Goal: Find specific page/section

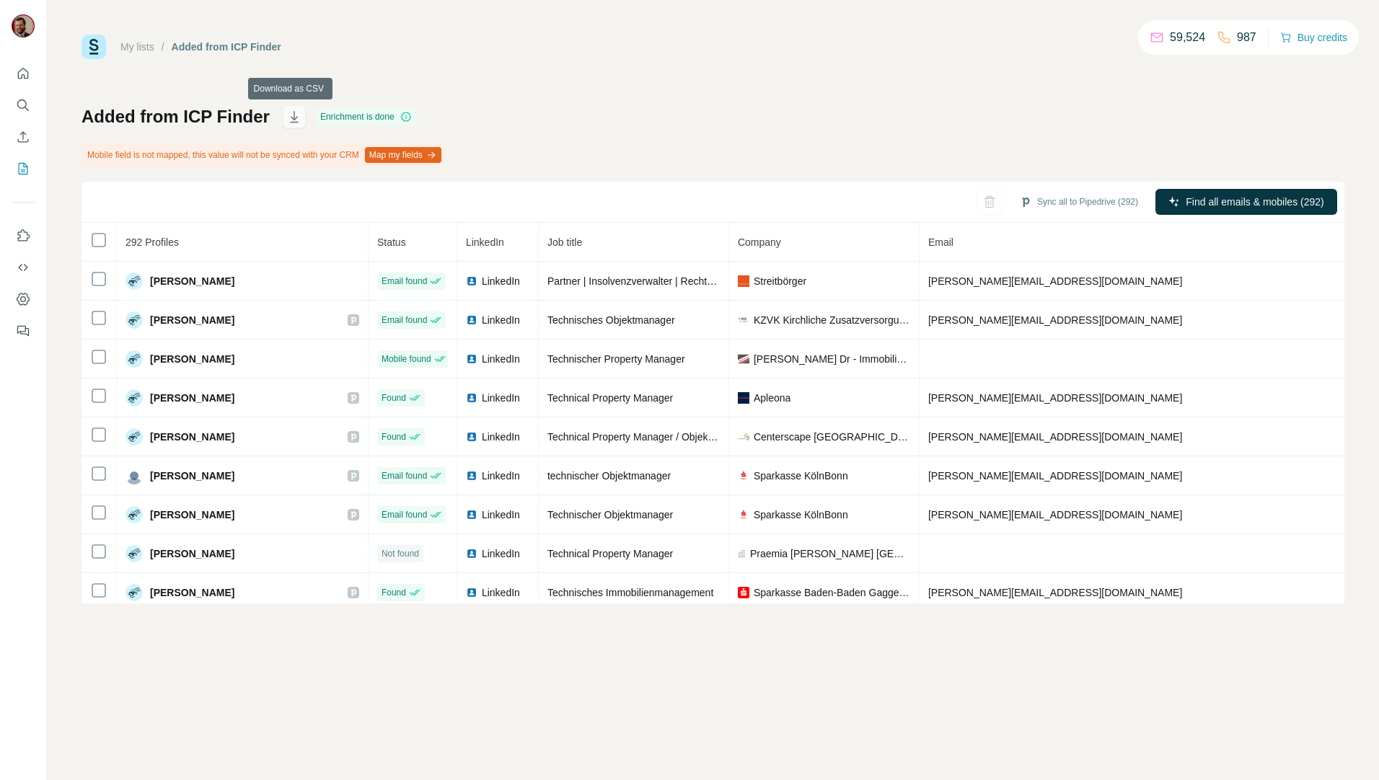
click at [291, 116] on icon "button" at bounding box center [294, 117] width 14 height 14
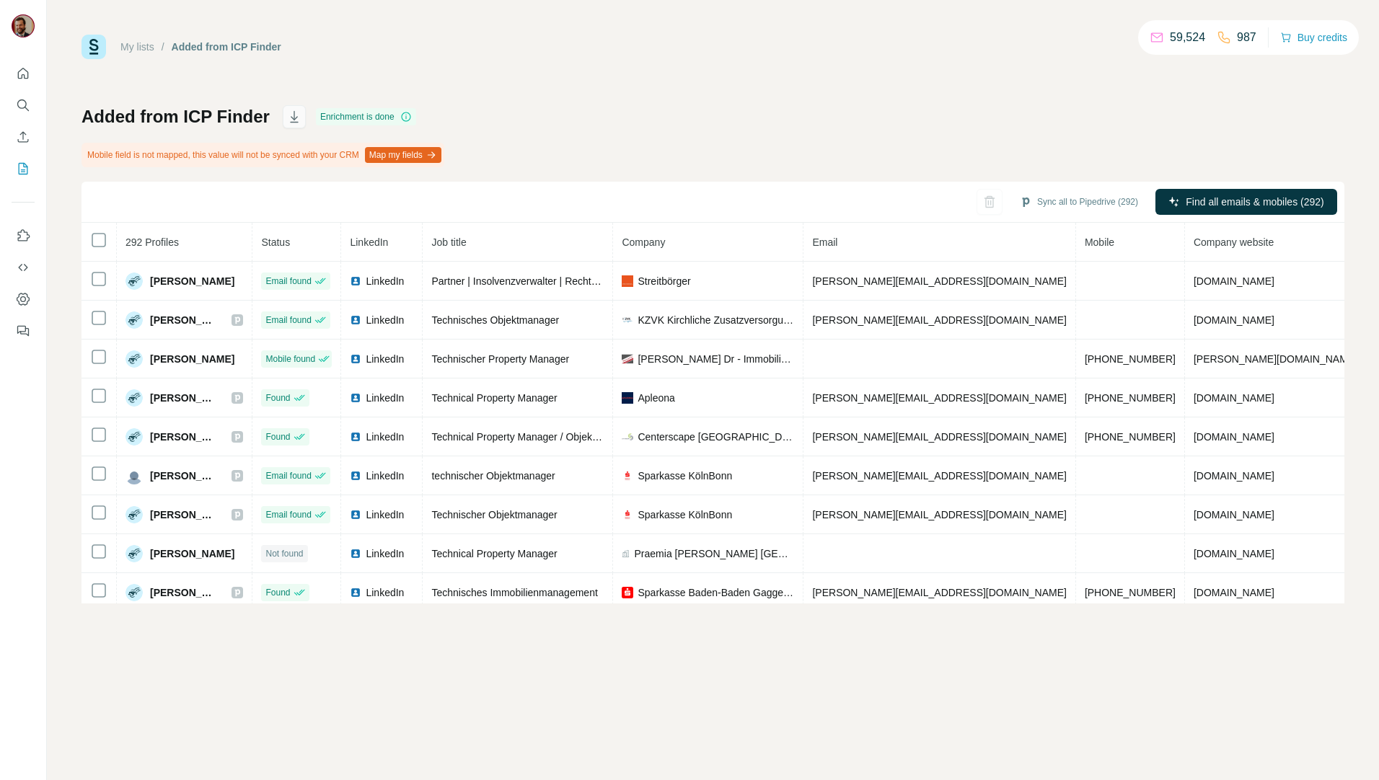
click at [297, 117] on icon "button" at bounding box center [294, 117] width 14 height 14
drag, startPoint x: 842, startPoint y: 124, endPoint x: 900, endPoint y: 116, distance: 58.9
click at [842, 124] on div "Added from ICP Finder Enrichment is done Mobile field is not mapped, this value…" at bounding box center [712, 354] width 1263 height 498
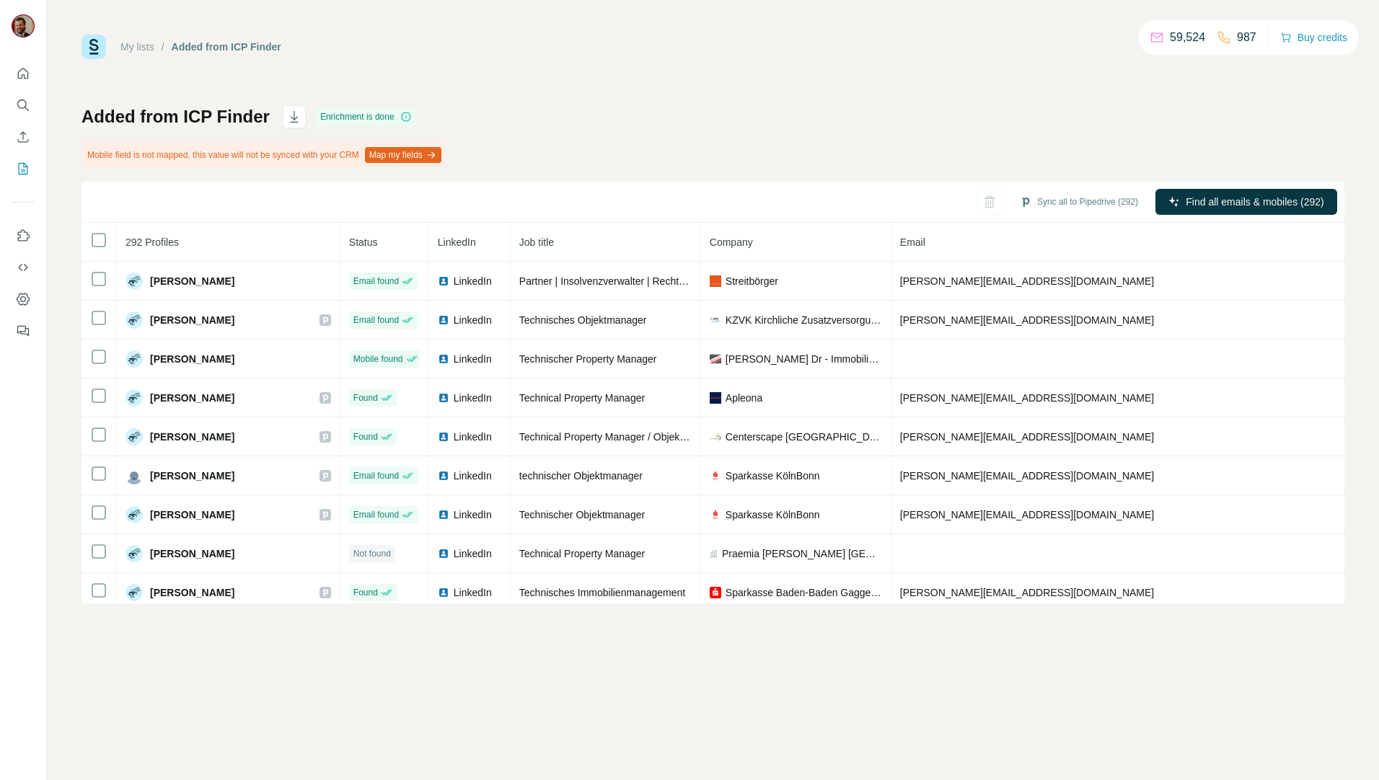
click at [873, 707] on div "My lists / Added from ICP Finder 59,524 987 Buy credits Added from ICP Finder E…" at bounding box center [713, 390] width 1332 height 780
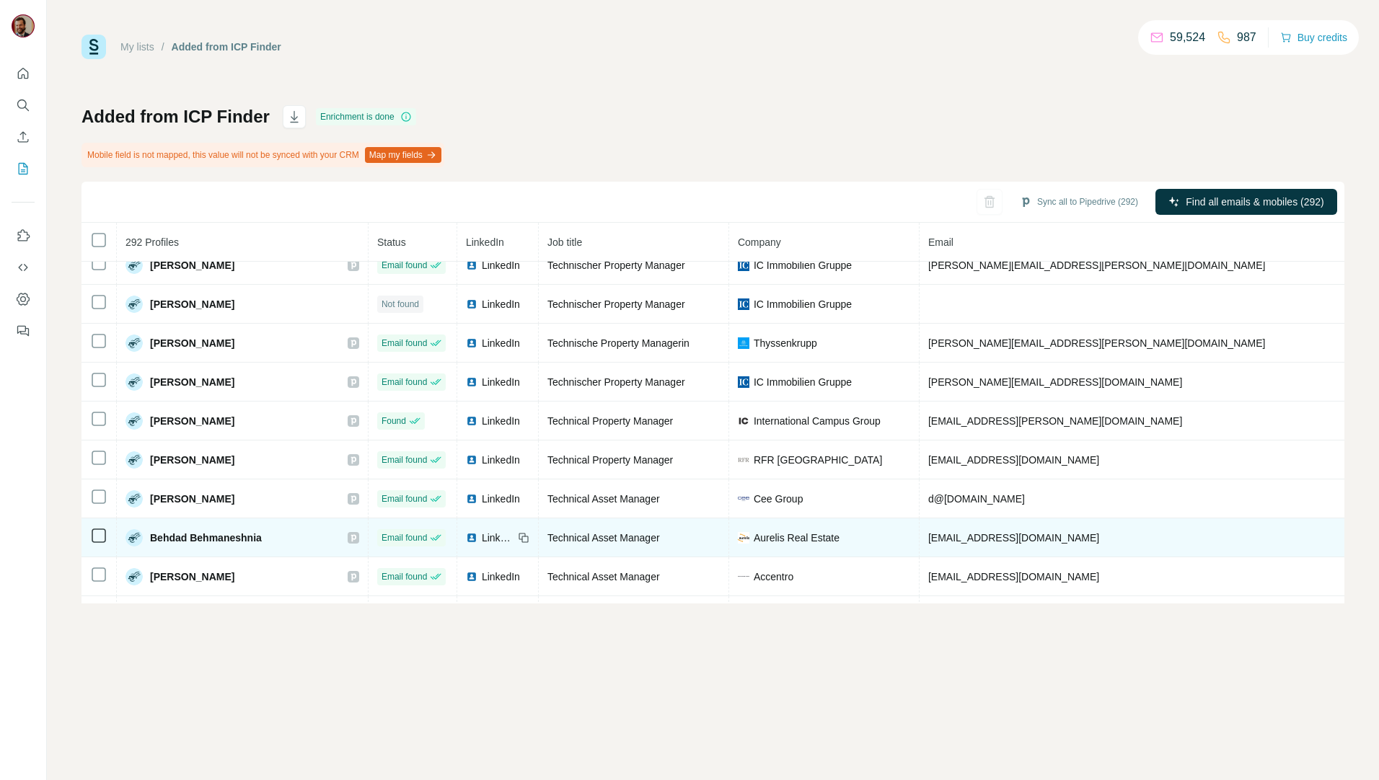
scroll to position [3559, 0]
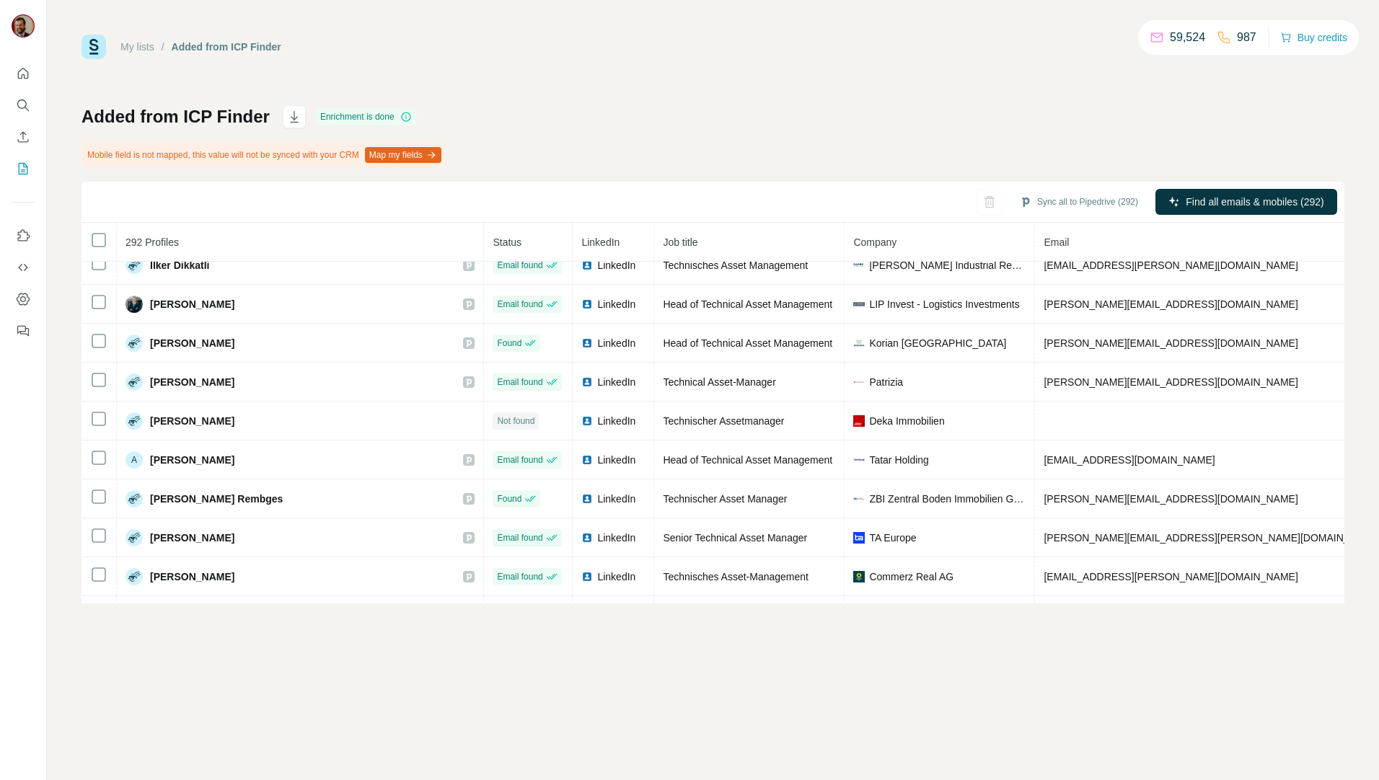
click at [598, 669] on div "My lists / Added from ICP Finder 59,524 987 Buy credits Added from ICP Finder E…" at bounding box center [713, 390] width 1332 height 780
